Goal: Transaction & Acquisition: Purchase product/service

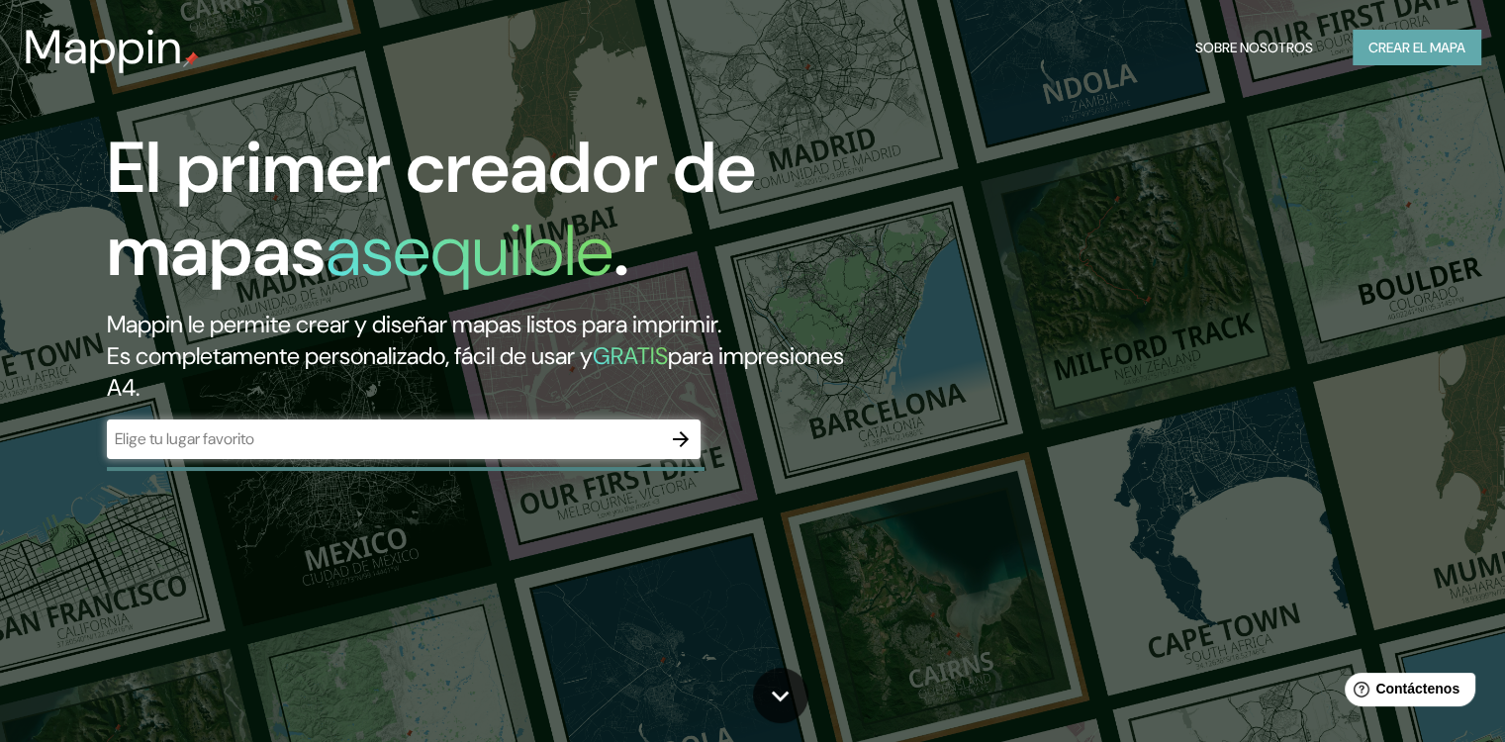
click at [1423, 45] on font "Crear el mapa" at bounding box center [1416, 48] width 97 height 25
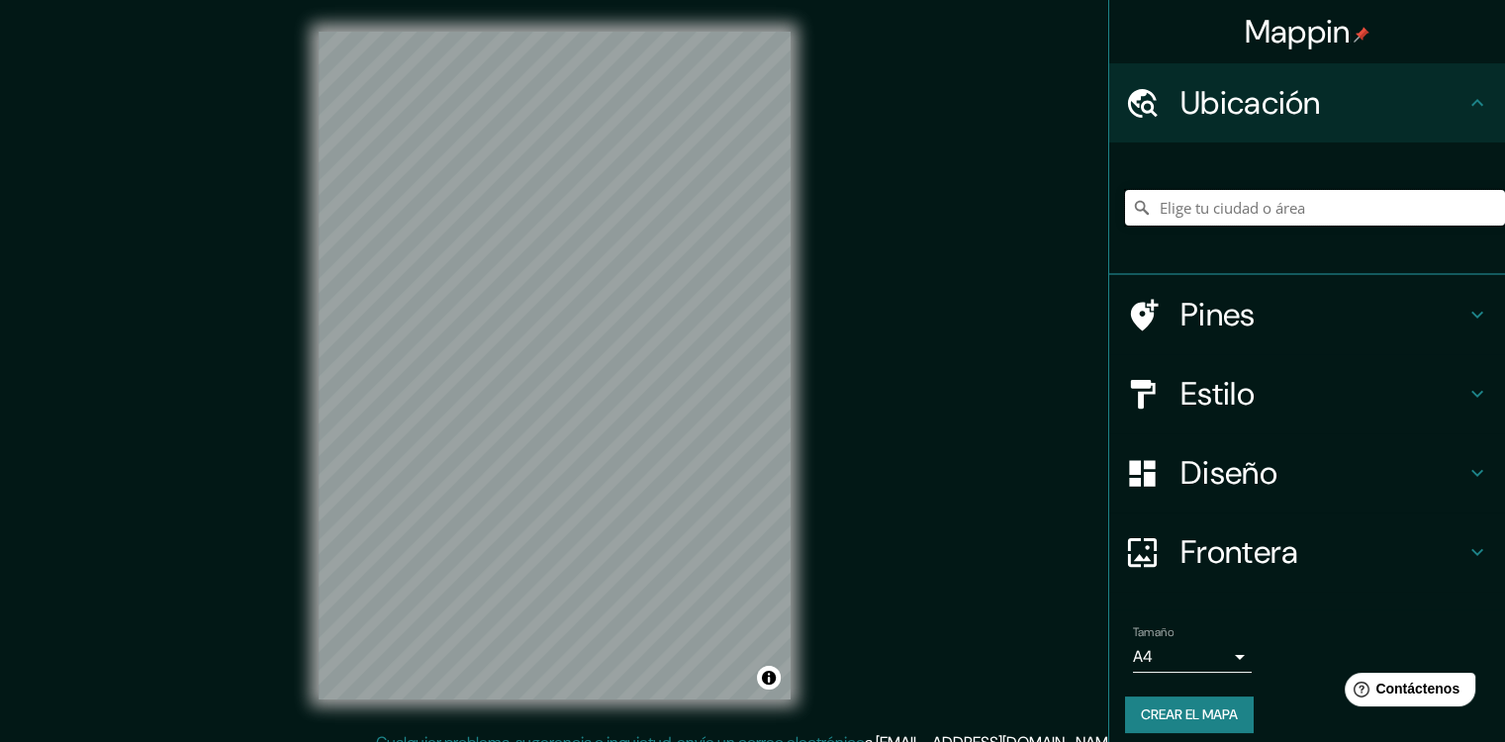
click at [1231, 207] on input "Elige tu ciudad o área" at bounding box center [1315, 208] width 380 height 36
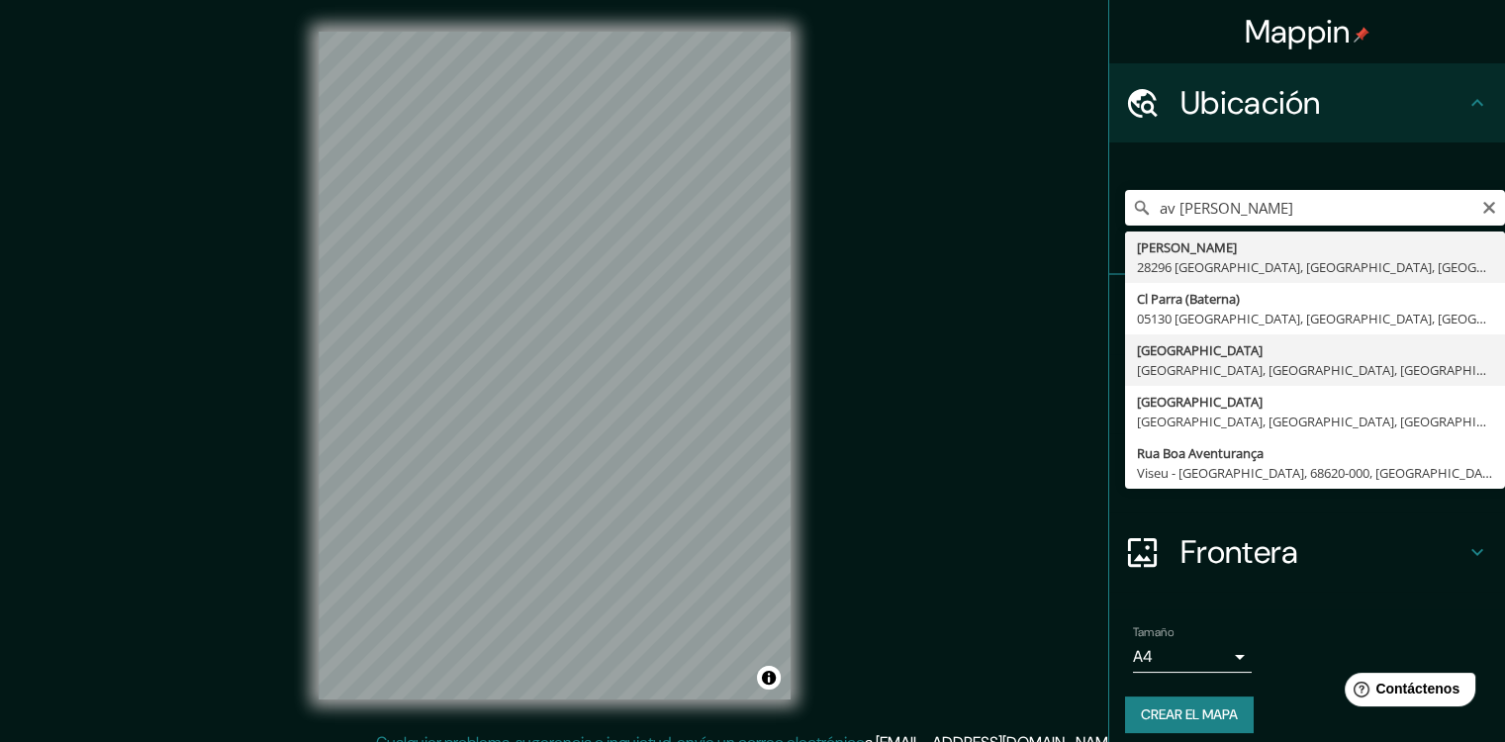
type input "[GEOGRAPHIC_DATA], [GEOGRAPHIC_DATA], [GEOGRAPHIC_DATA], [GEOGRAPHIC_DATA]"
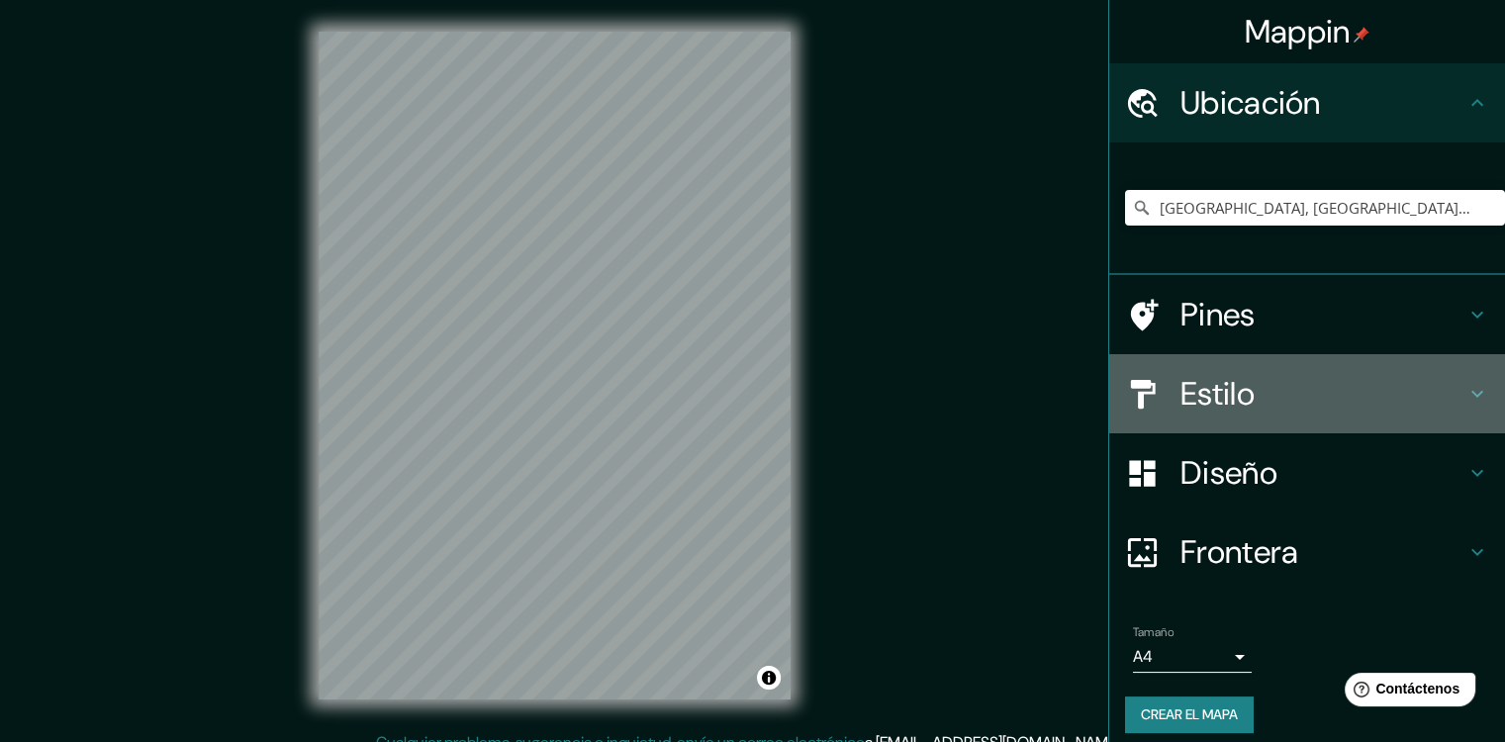
click at [1180, 399] on h4 "Estilo" at bounding box center [1322, 394] width 285 height 40
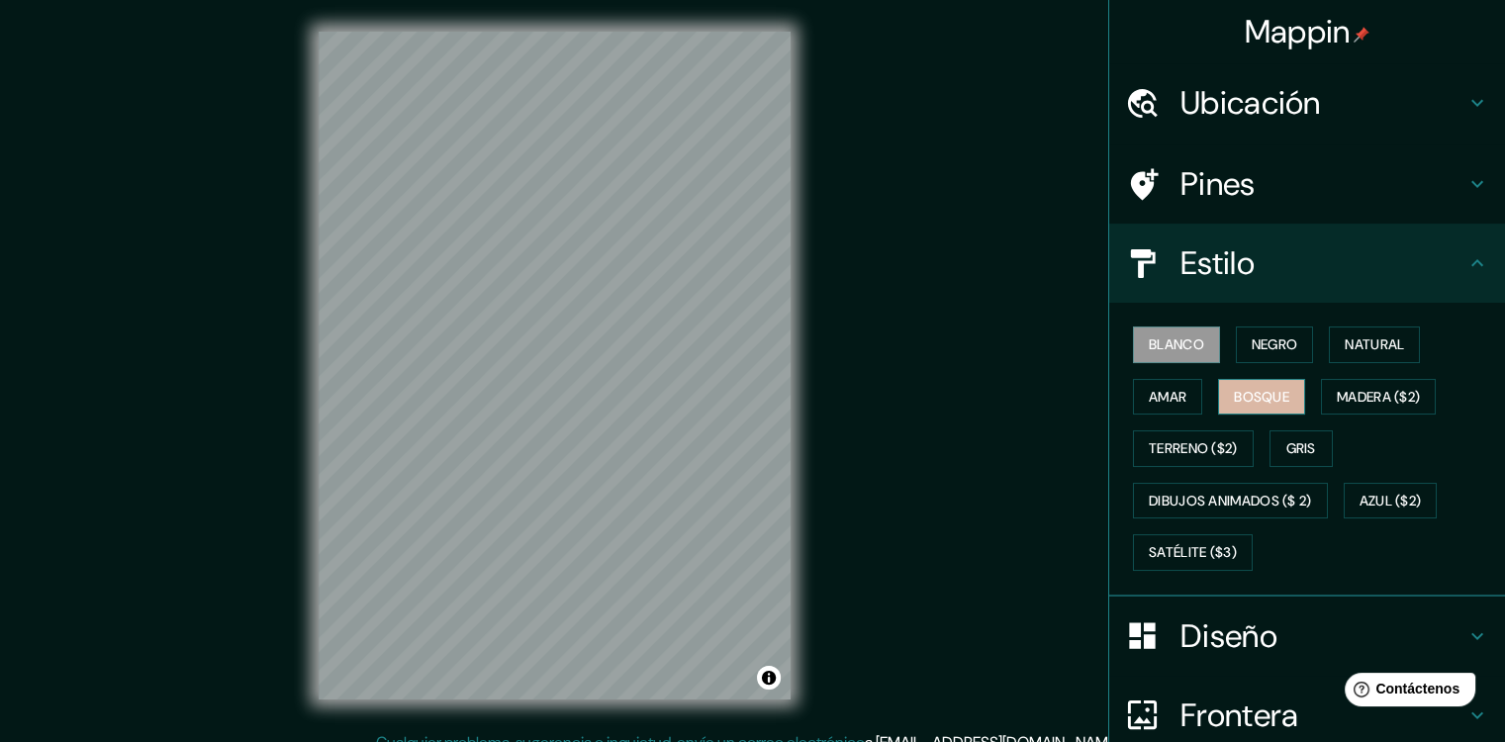
click at [1262, 405] on font "Bosque" at bounding box center [1261, 397] width 55 height 25
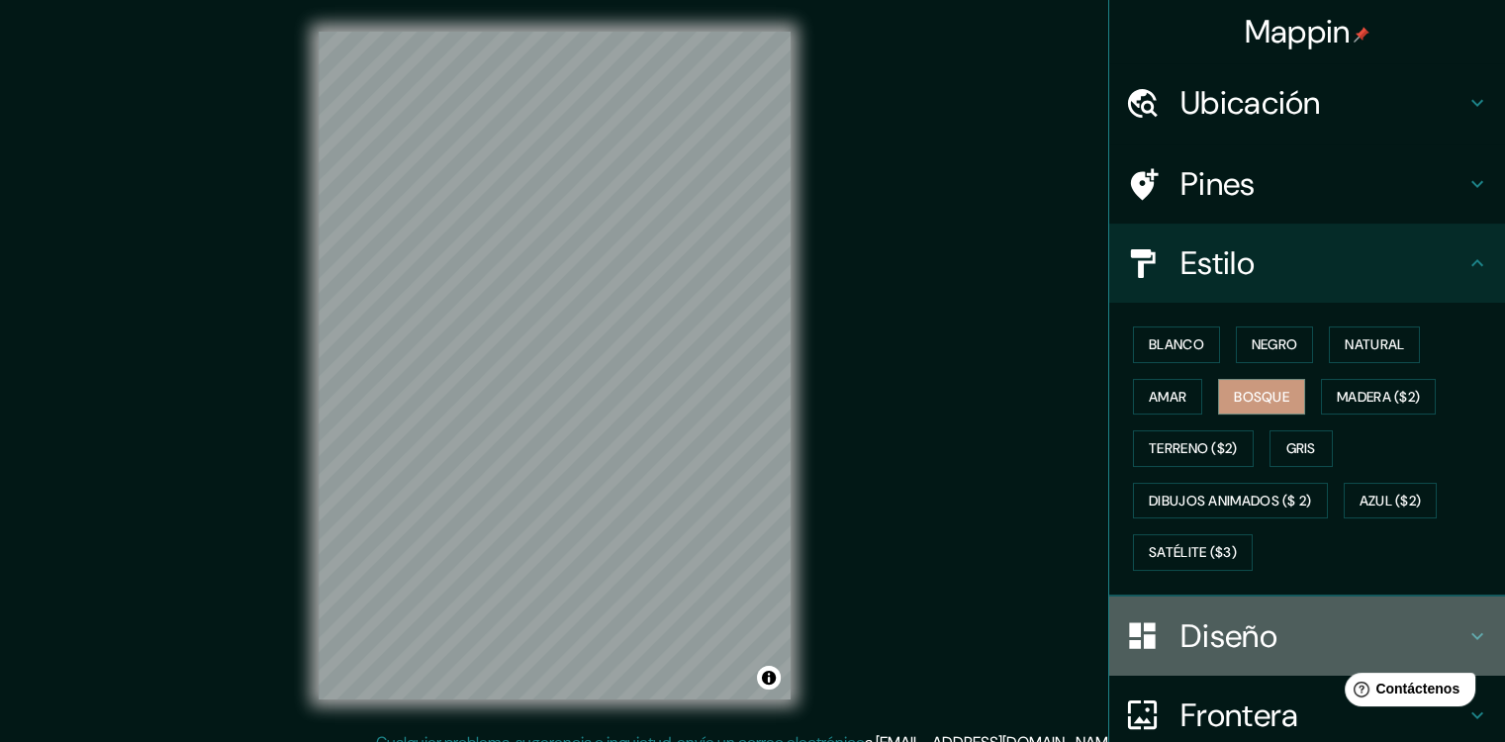
click at [1180, 632] on h4 "Diseño" at bounding box center [1322, 636] width 285 height 40
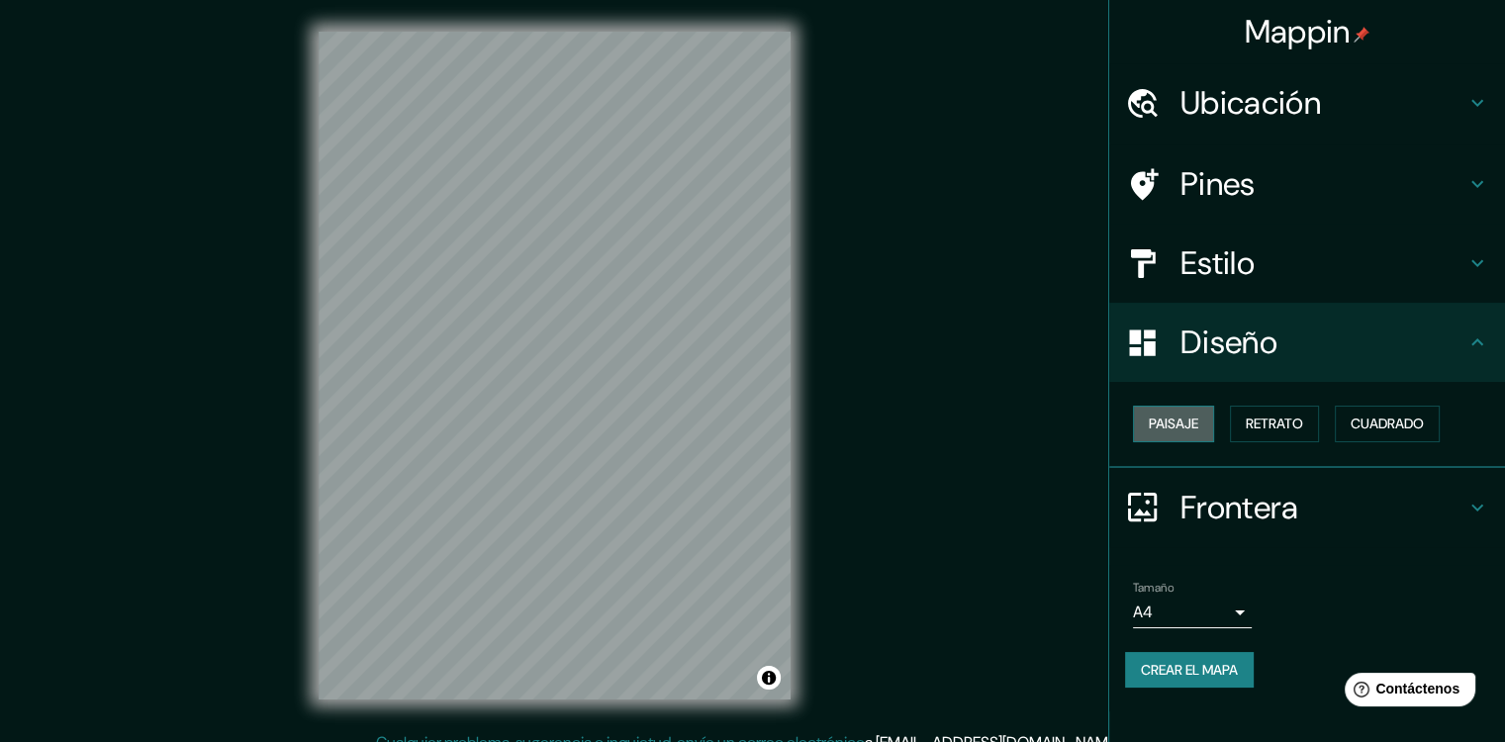
click at [1169, 417] on font "Paisaje" at bounding box center [1173, 424] width 49 height 25
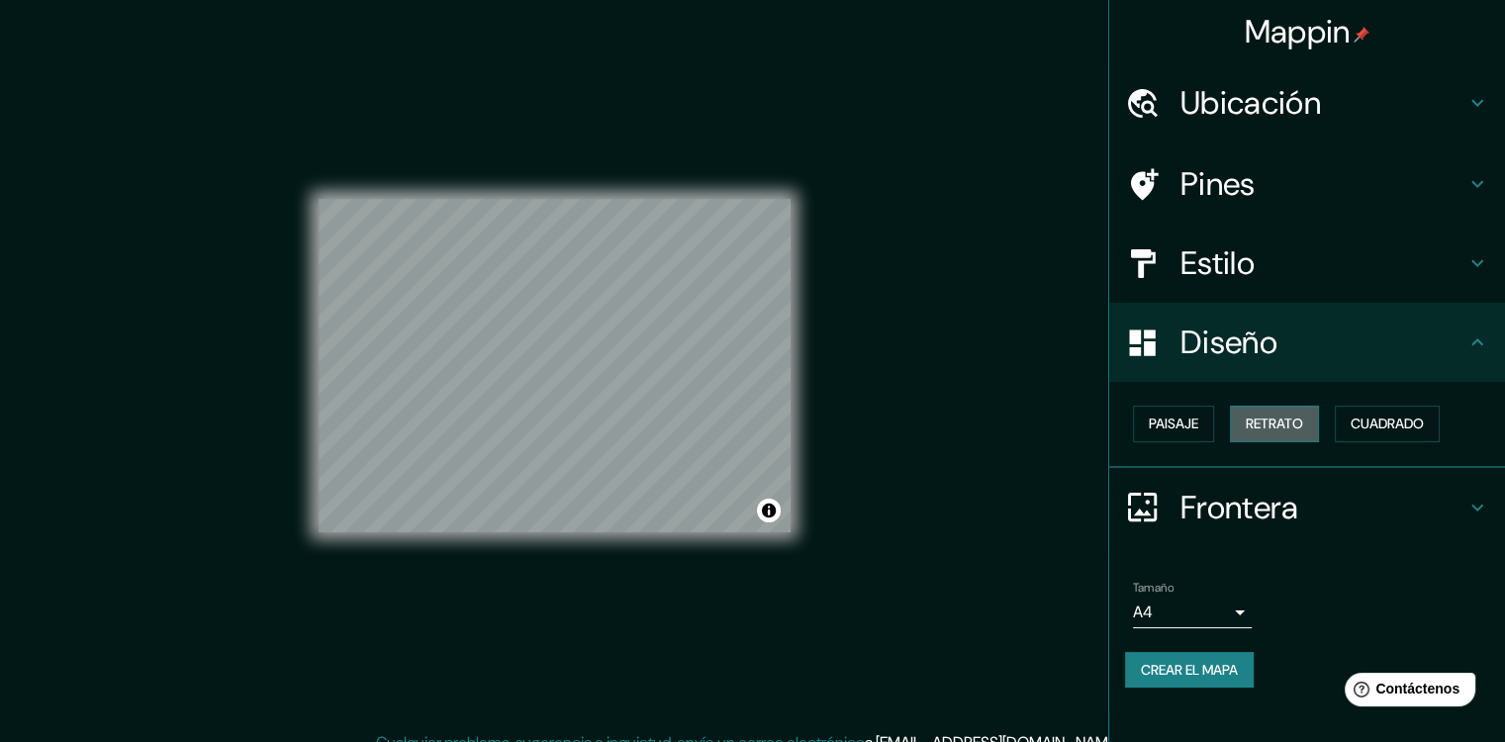
click at [1262, 407] on button "Retrato" at bounding box center [1274, 424] width 89 height 37
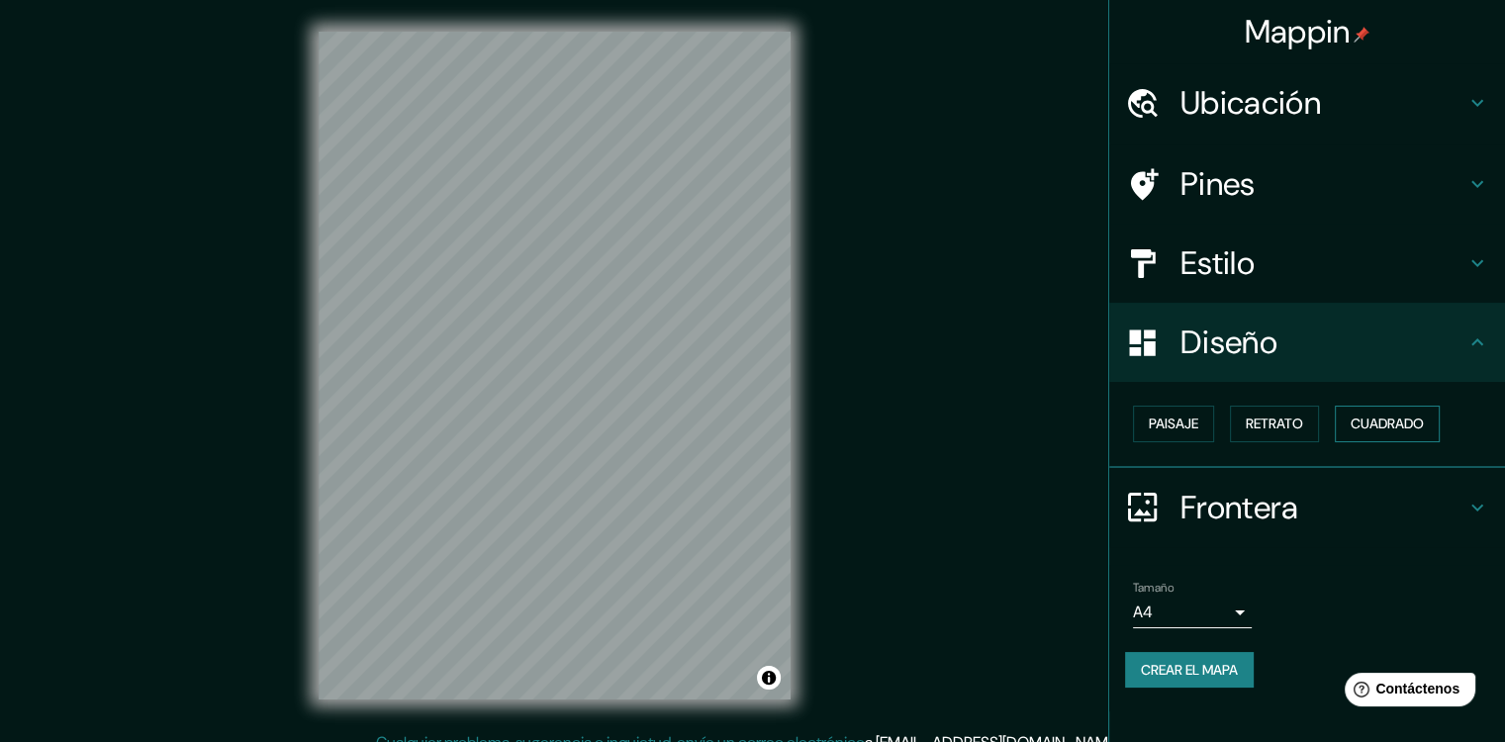
click at [1383, 414] on font "Cuadrado" at bounding box center [1387, 424] width 73 height 25
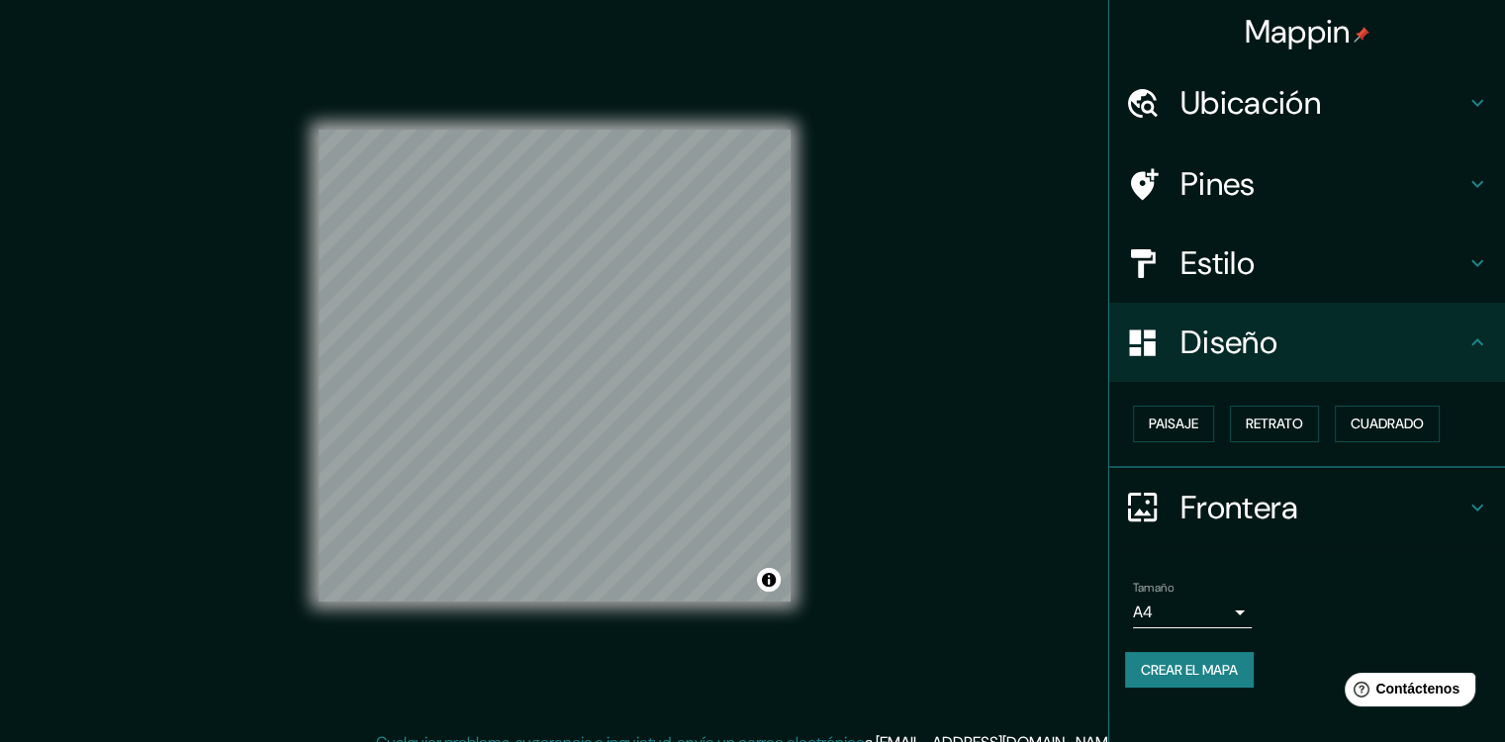
click at [1139, 513] on icon at bounding box center [1142, 507] width 29 height 29
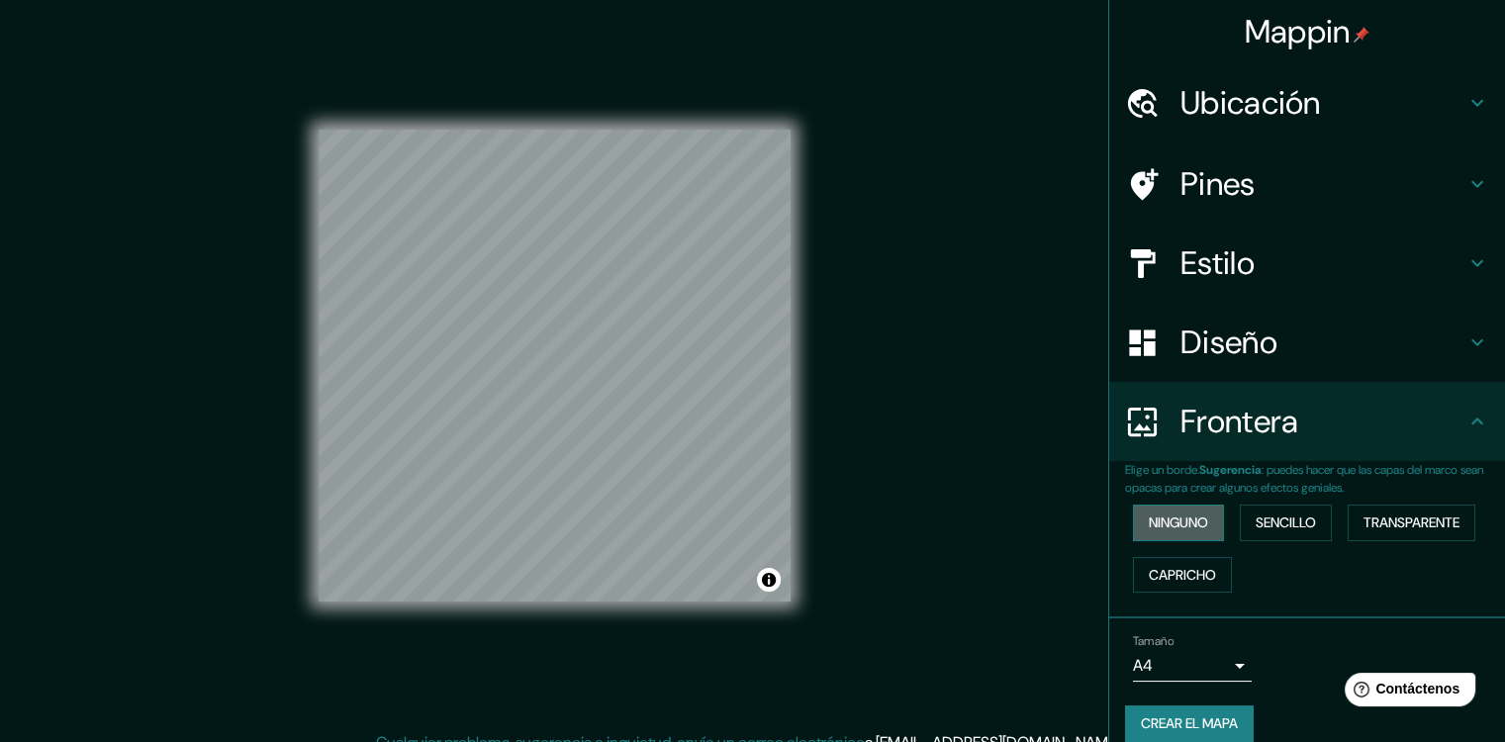
click at [1187, 523] on font "Ninguno" at bounding box center [1178, 523] width 59 height 25
click at [1256, 521] on font "Sencillo" at bounding box center [1286, 523] width 60 height 25
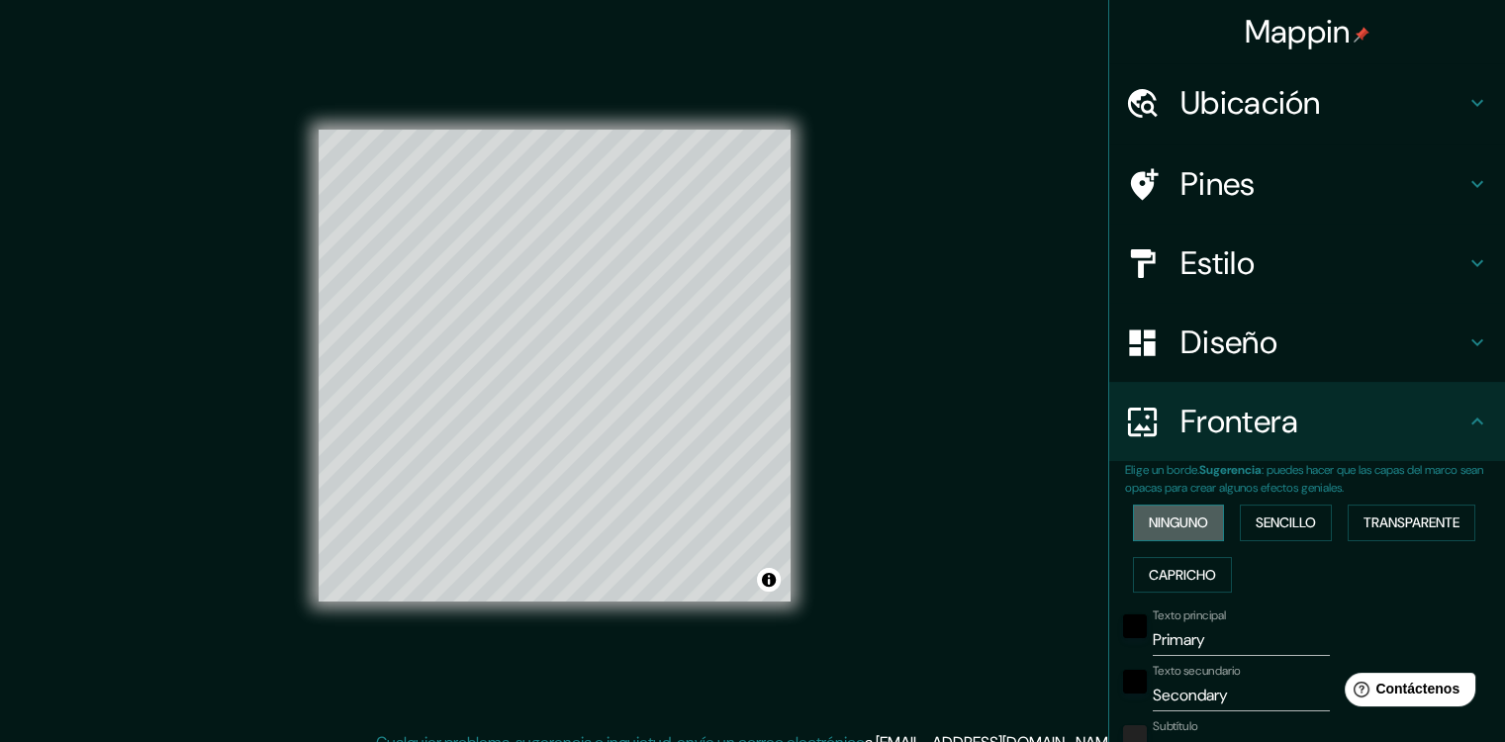
click at [1164, 513] on font "Ninguno" at bounding box center [1178, 523] width 59 height 25
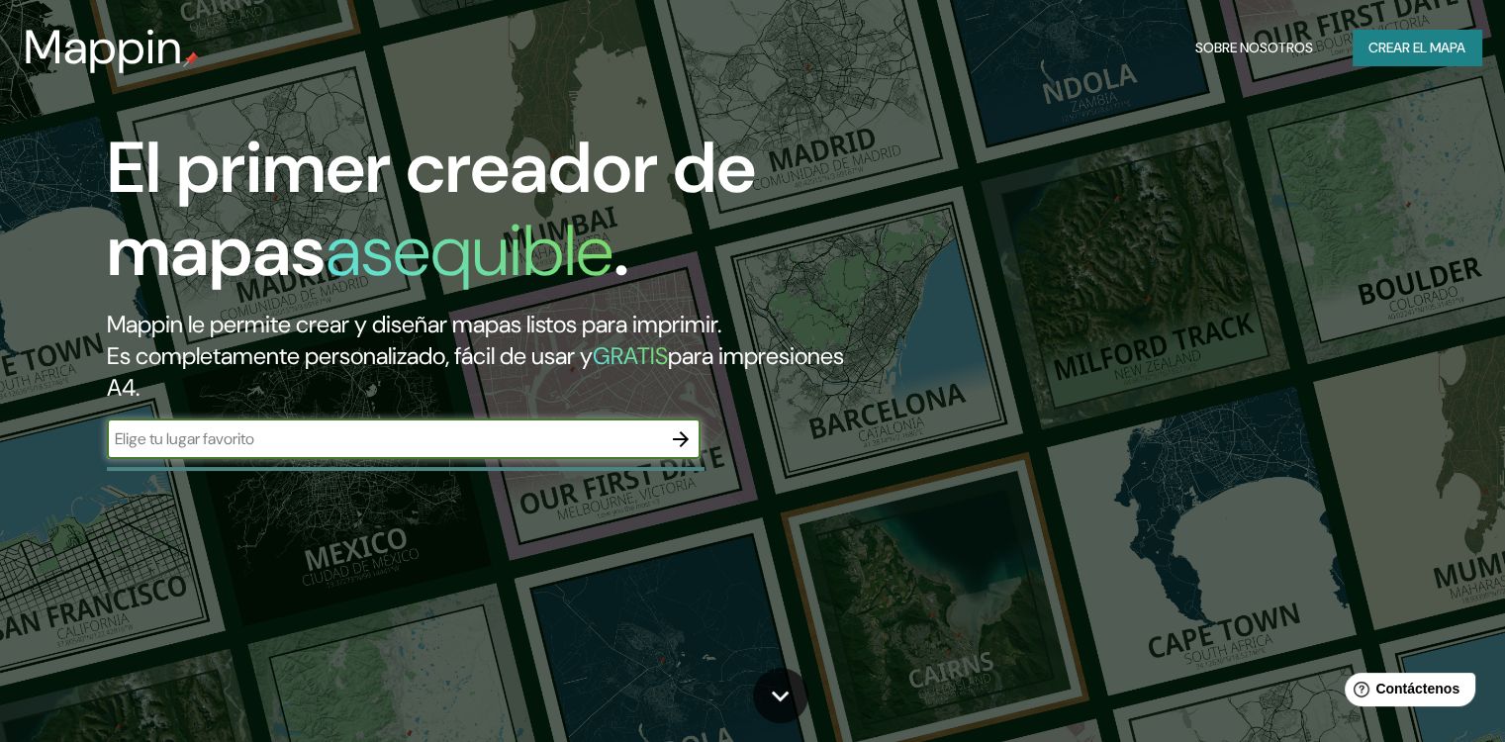
click at [347, 445] on input "text" at bounding box center [384, 438] width 554 height 23
type input "av [PERSON_NAME]"
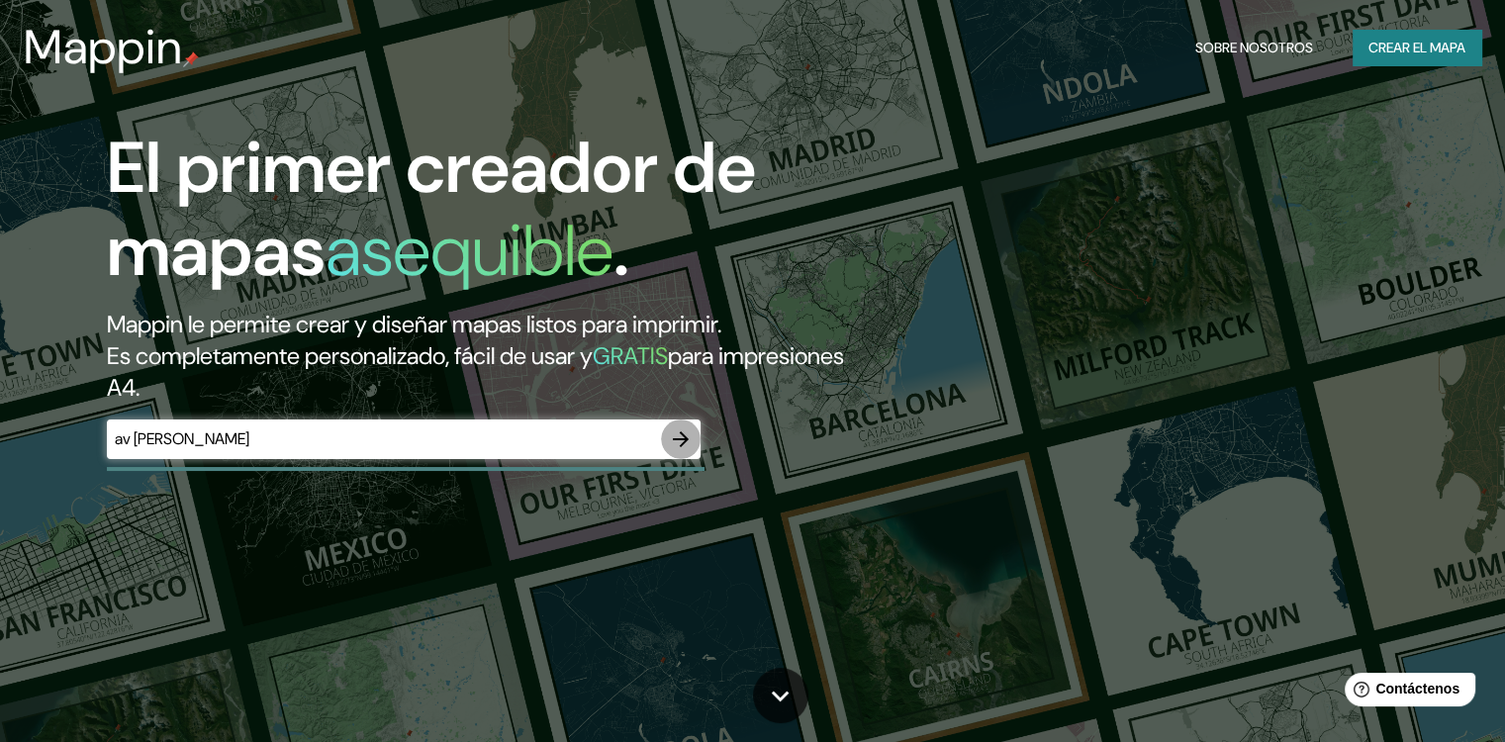
click at [683, 434] on icon "button" at bounding box center [681, 439] width 16 height 16
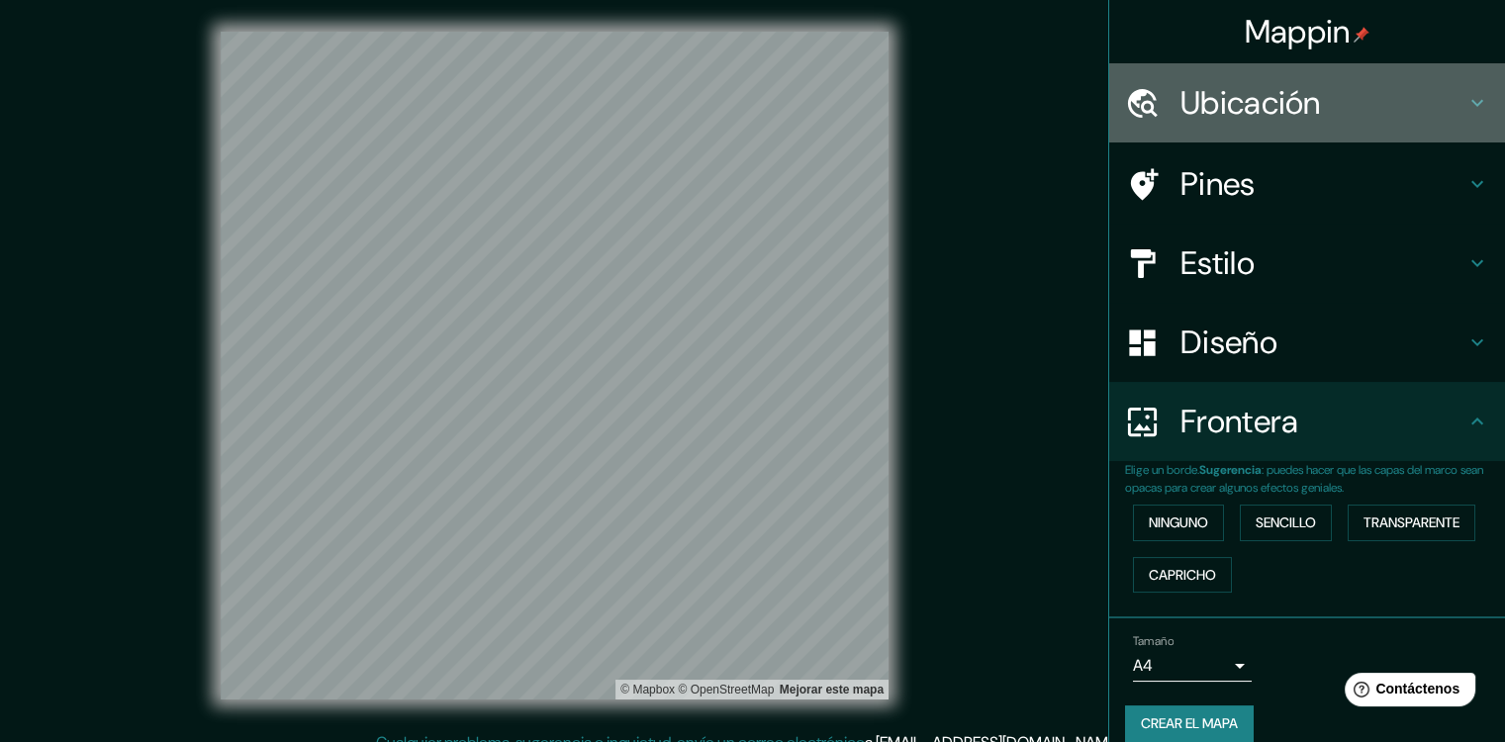
click at [1180, 90] on h4 "Ubicación" at bounding box center [1322, 103] width 285 height 40
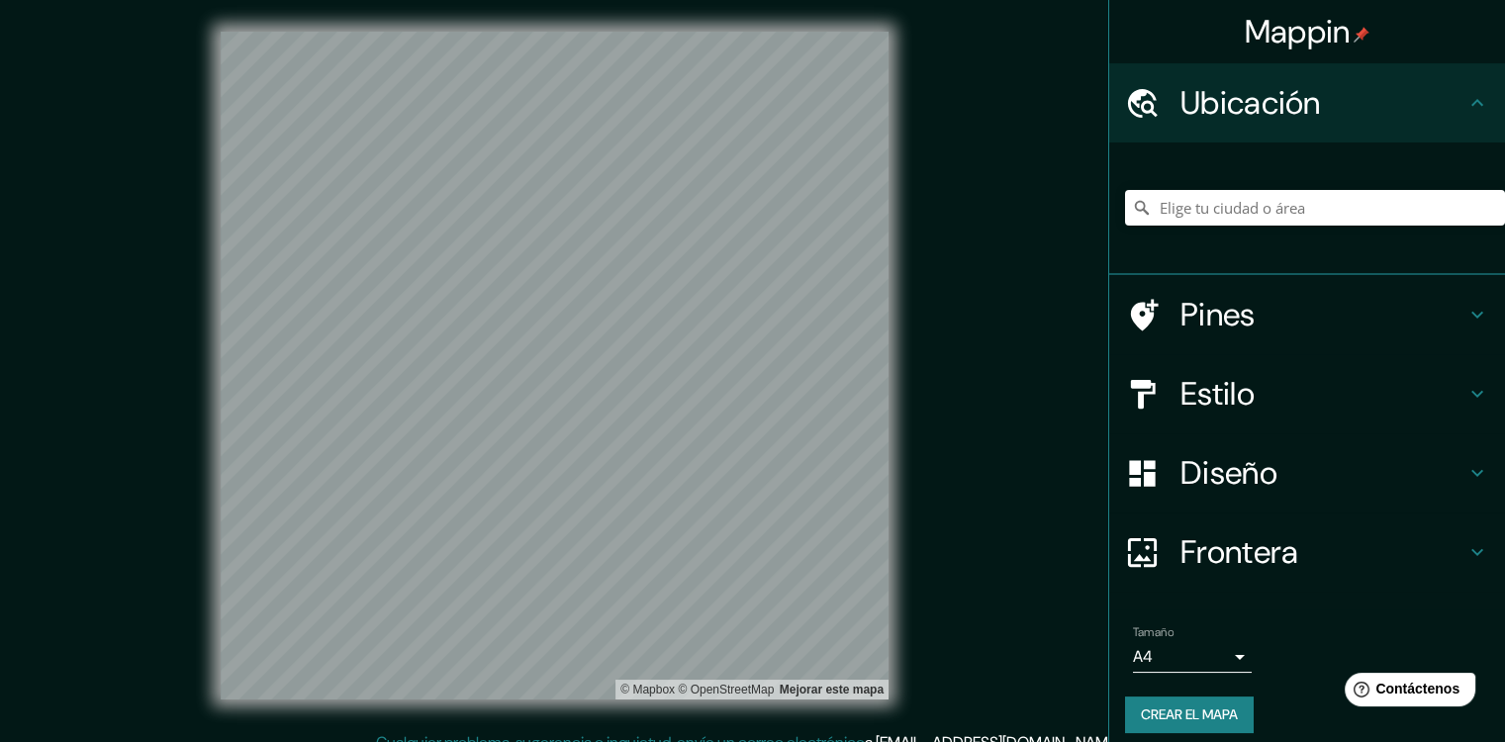
click at [1194, 229] on div at bounding box center [1315, 207] width 380 height 99
click at [1140, 213] on input "Elige tu ciudad o área" at bounding box center [1315, 208] width 380 height 36
type input "a"
